Goal: Information Seeking & Learning: Learn about a topic

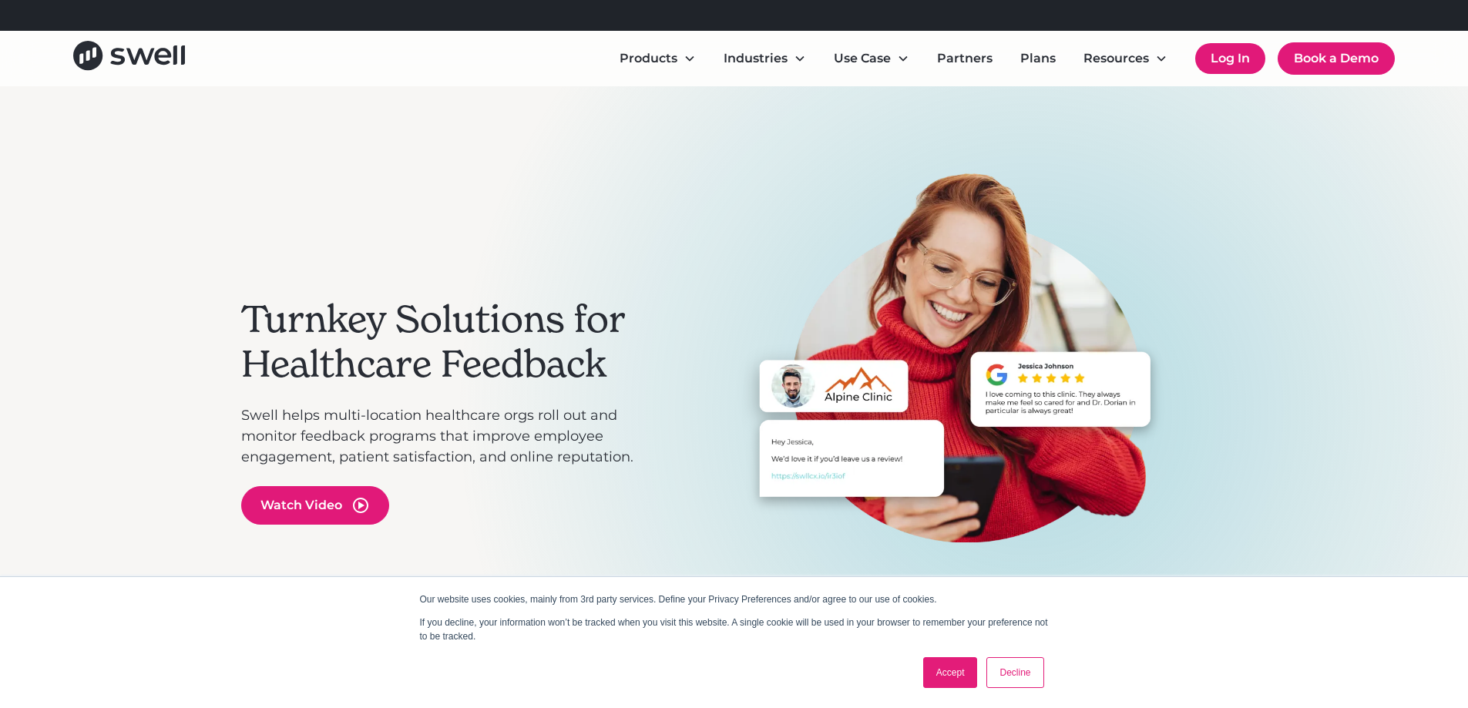
click at [1213, 69] on link "Log In" at bounding box center [1230, 58] width 70 height 31
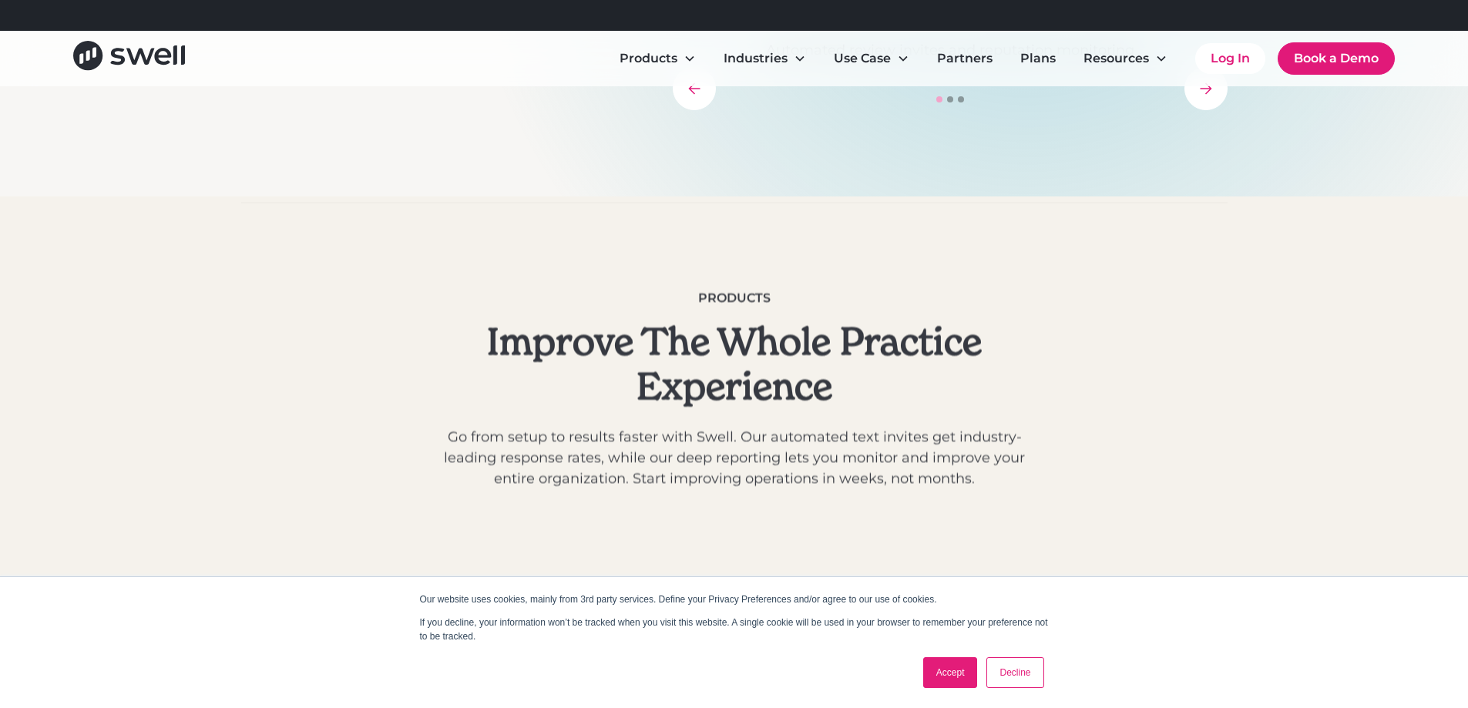
click at [969, 663] on link "Accept" at bounding box center [950, 672] width 55 height 31
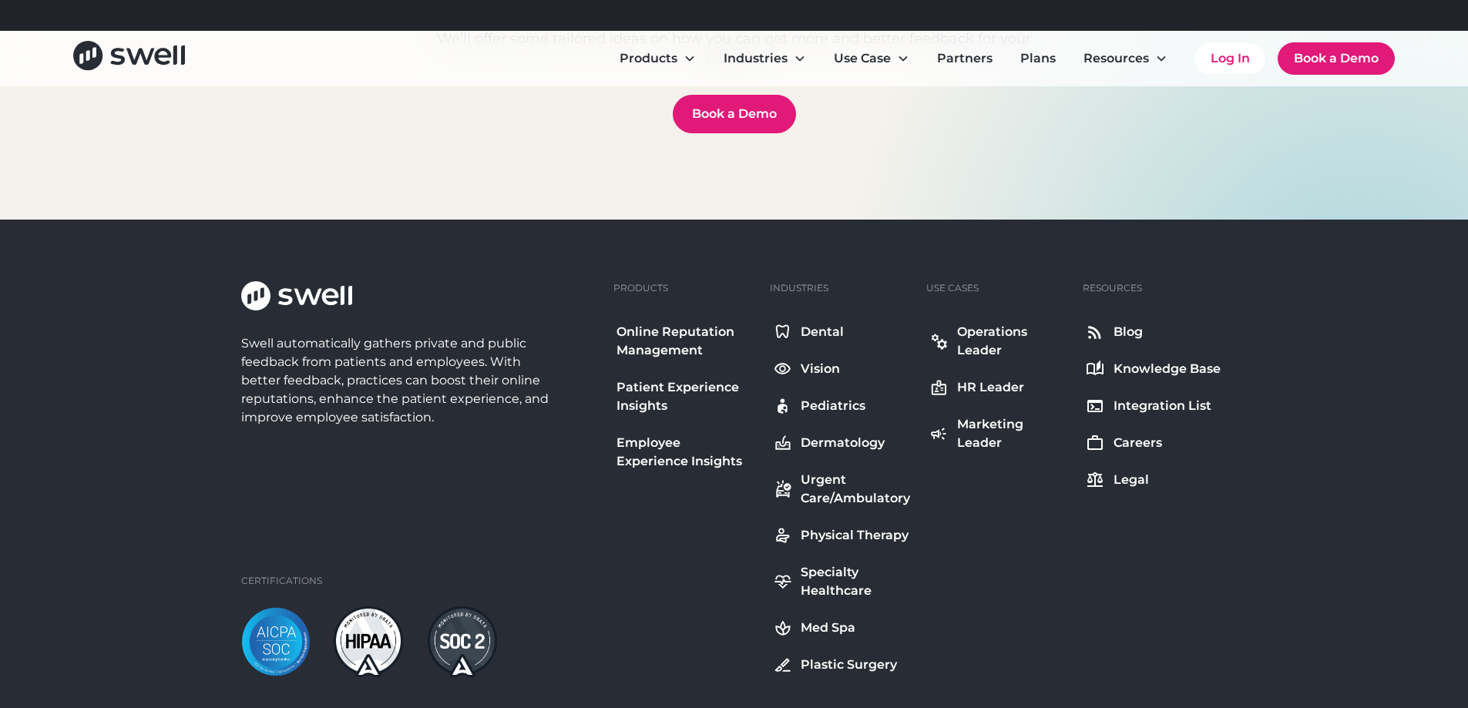
scroll to position [5677, 0]
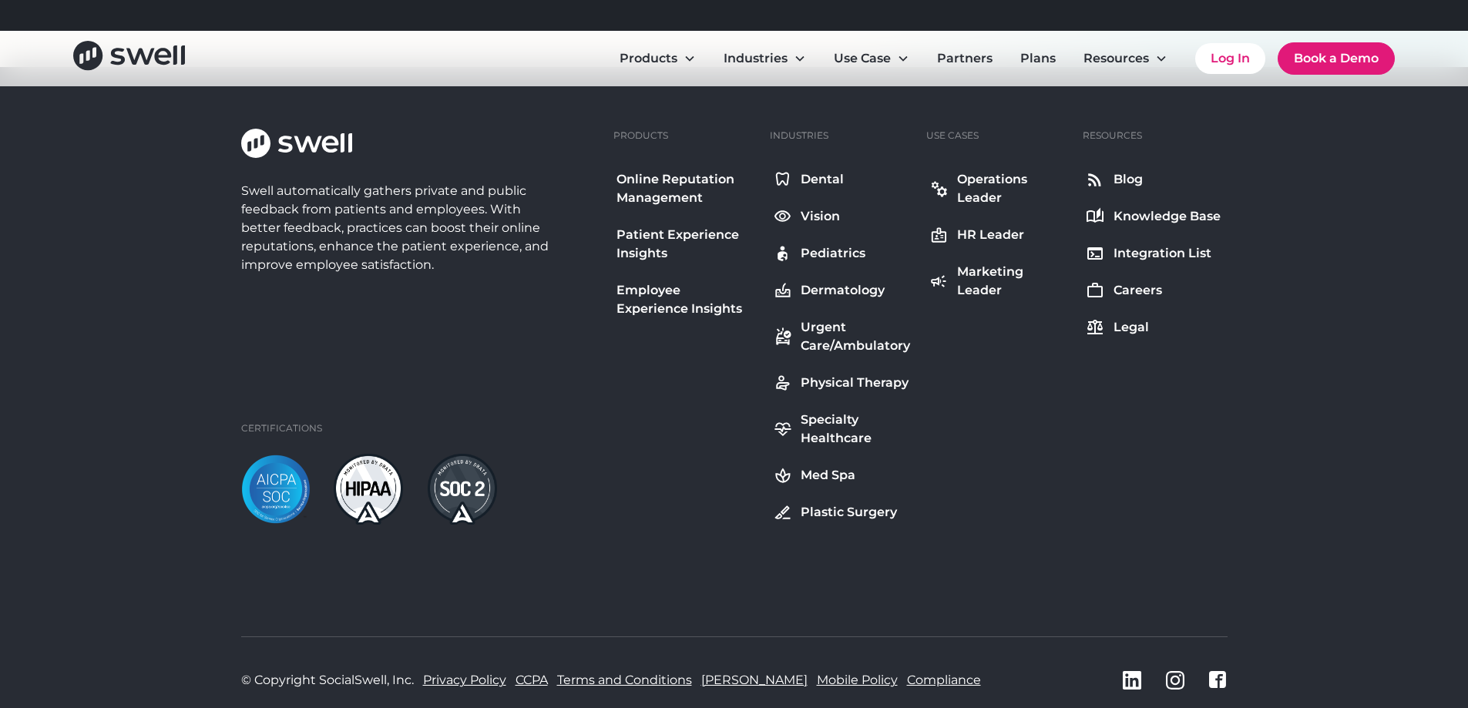
click at [1320, 171] on div "Swell automatically gathers private and public feedback from patients and emplo…" at bounding box center [734, 426] width 1468 height 718
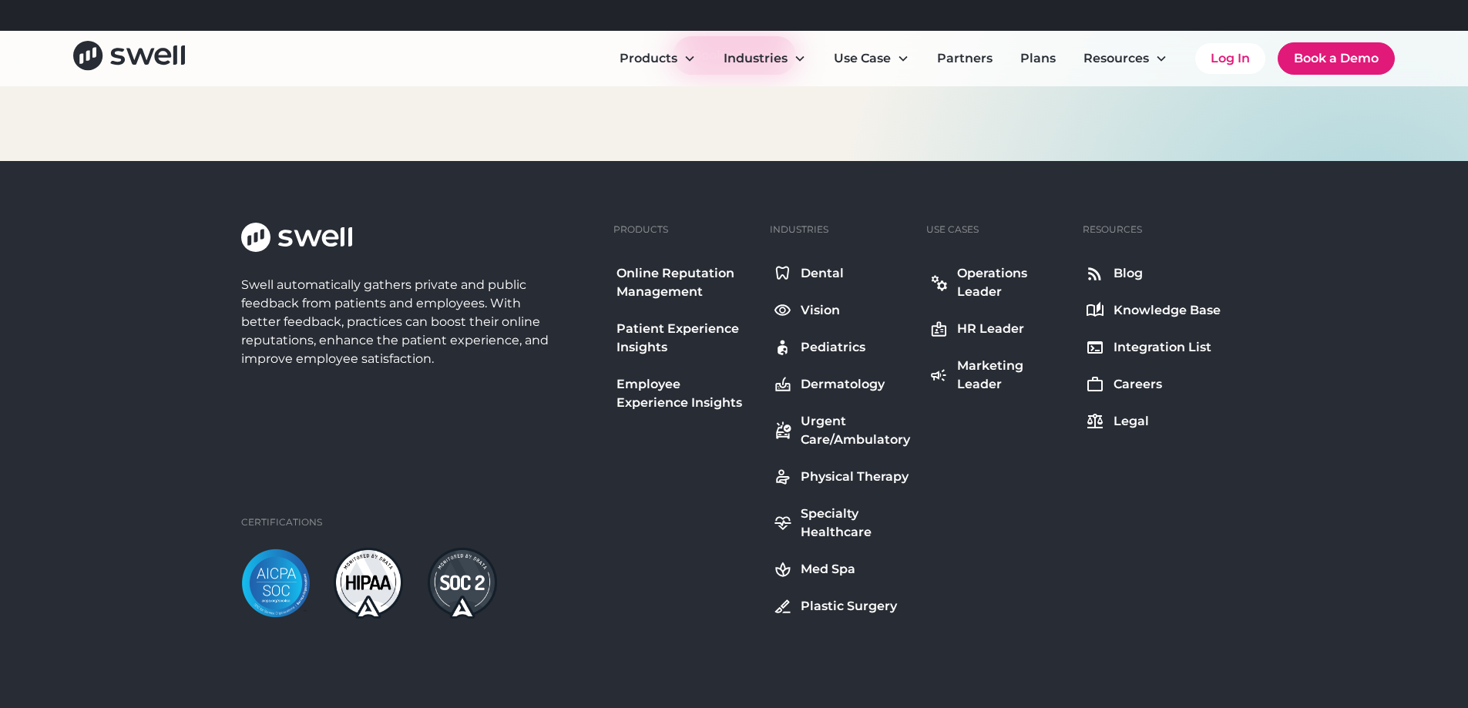
scroll to position [5369, 0]
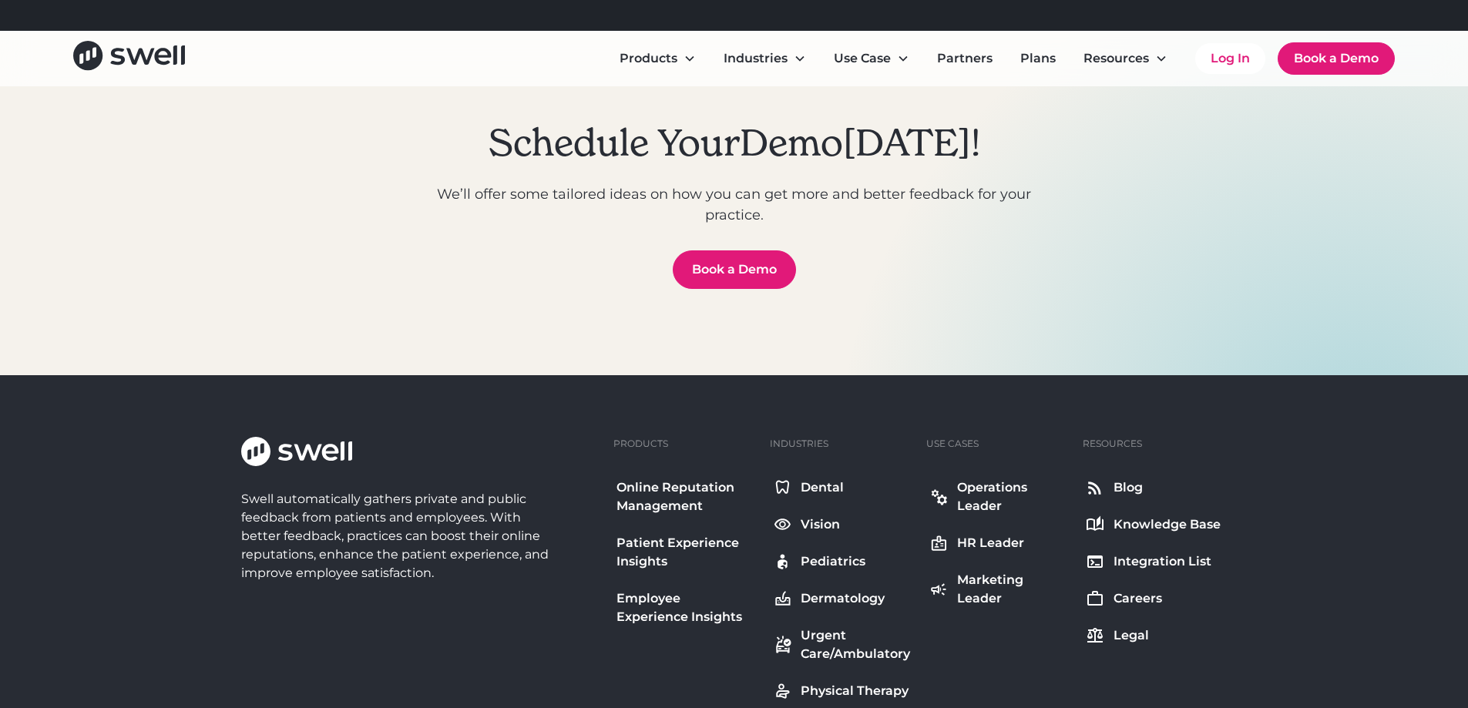
click at [799, 490] on link "Dental" at bounding box center [842, 488] width 144 height 25
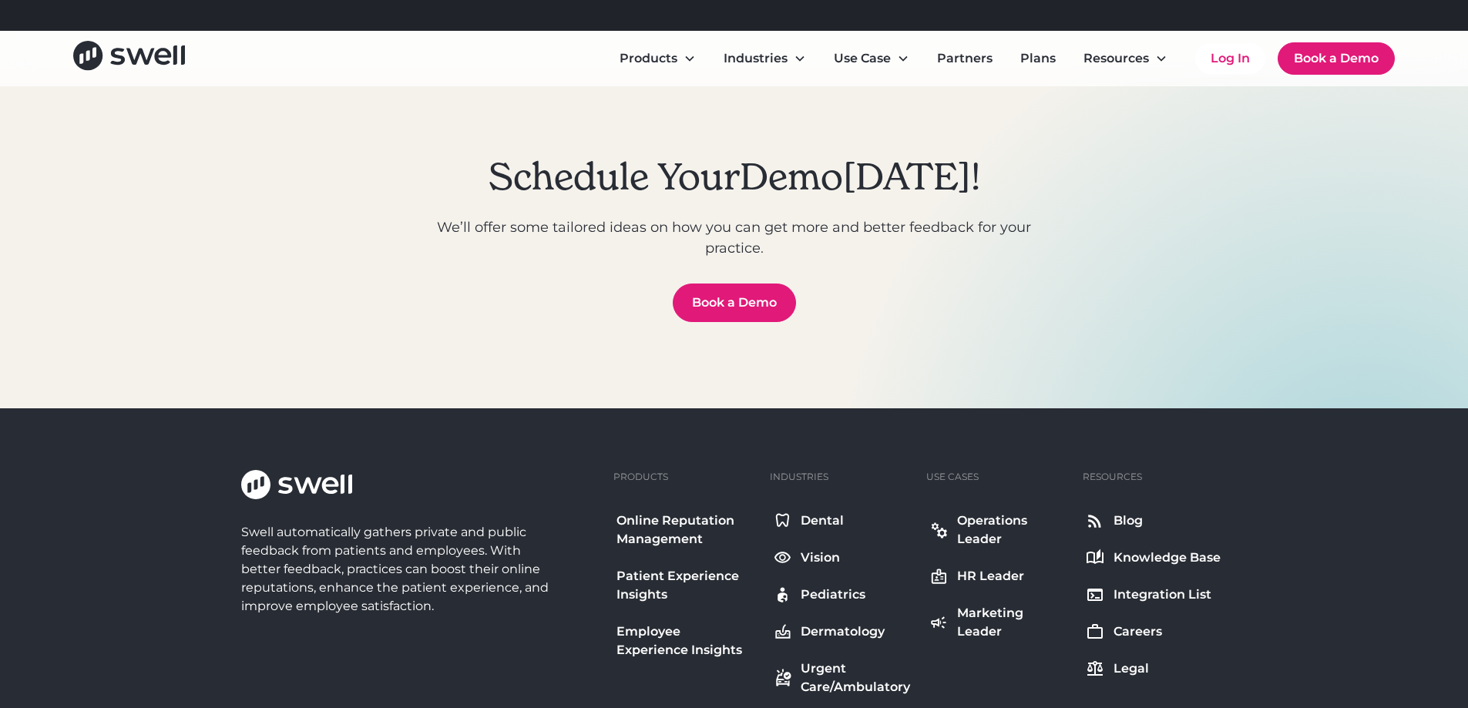
scroll to position [5627, 0]
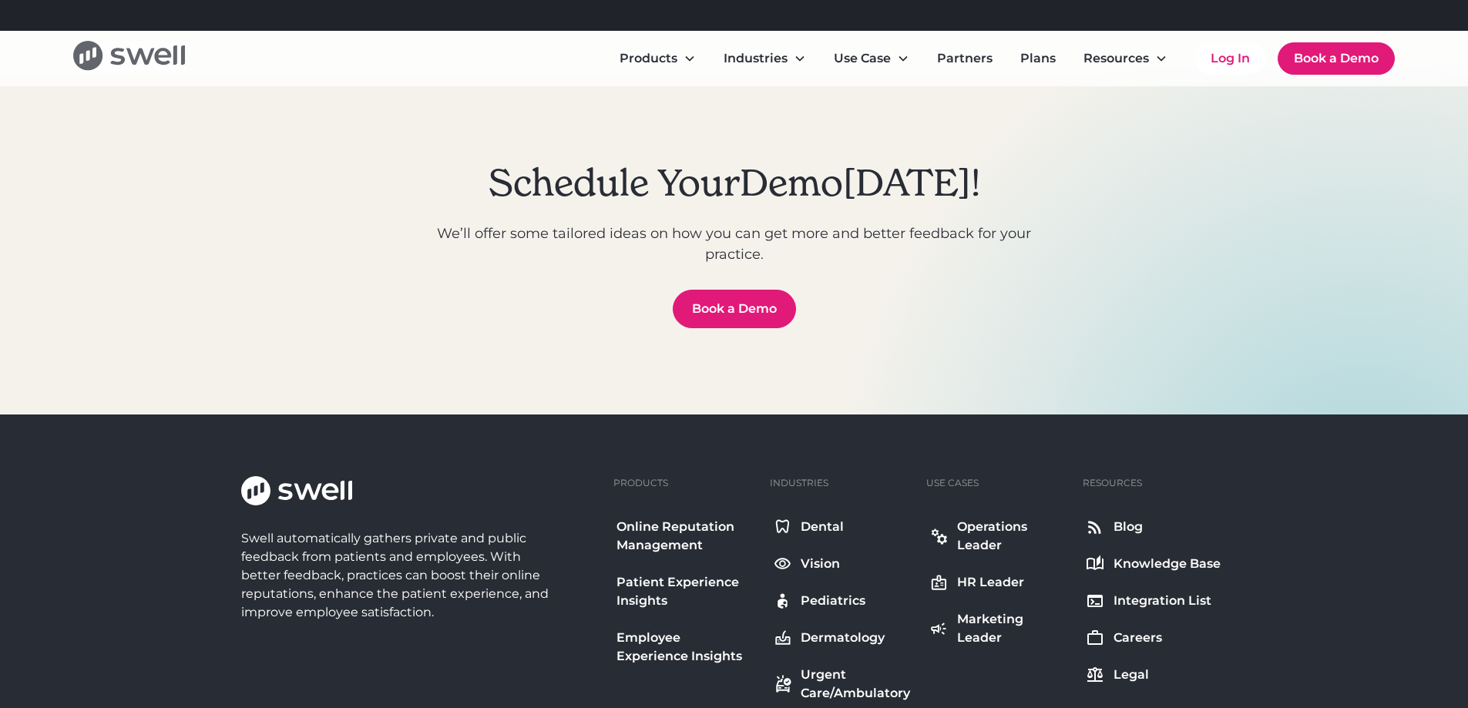
click at [146, 45] on icon "home" at bounding box center [129, 55] width 112 height 29
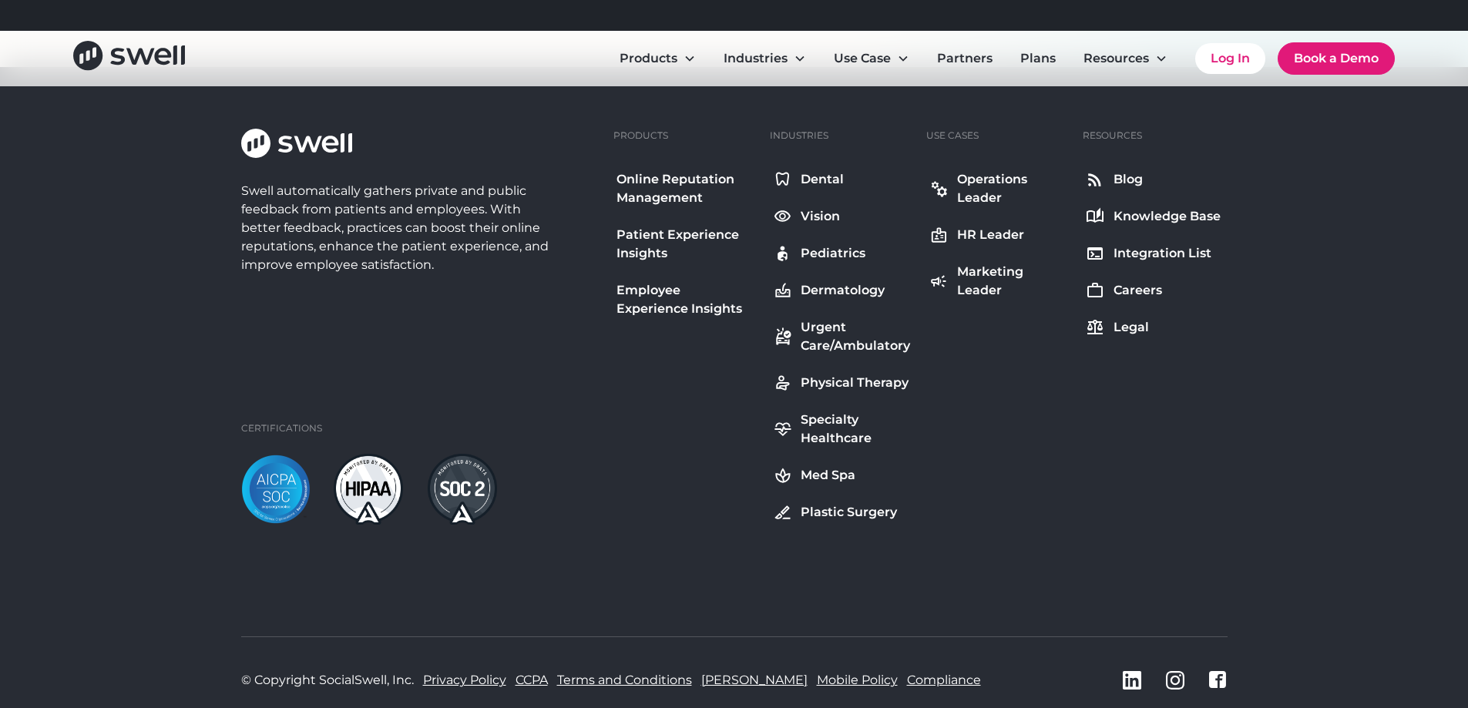
scroll to position [5754, 0]
